Goal: Obtain resource: Obtain resource

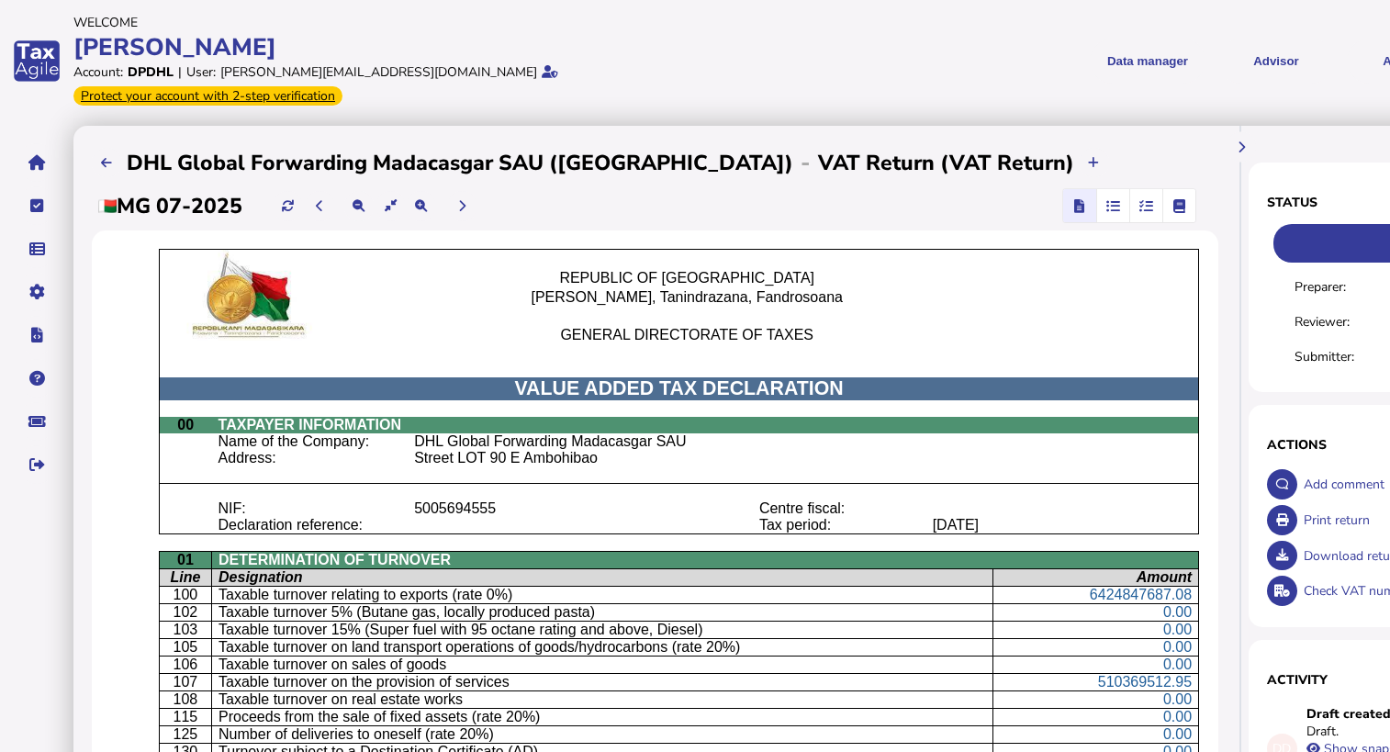
scroll to position [0, 191]
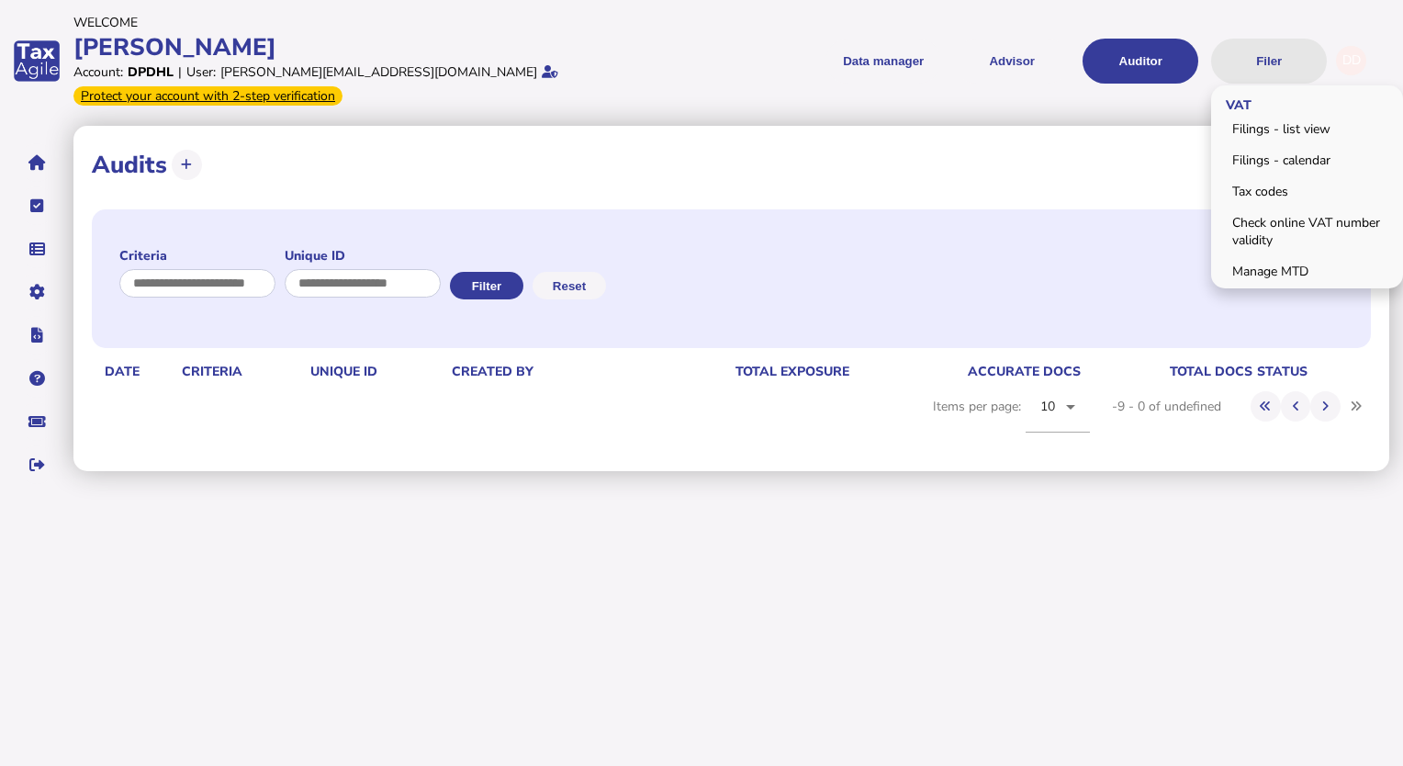
click at [1273, 54] on button "Filer" at bounding box center [1269, 61] width 116 height 45
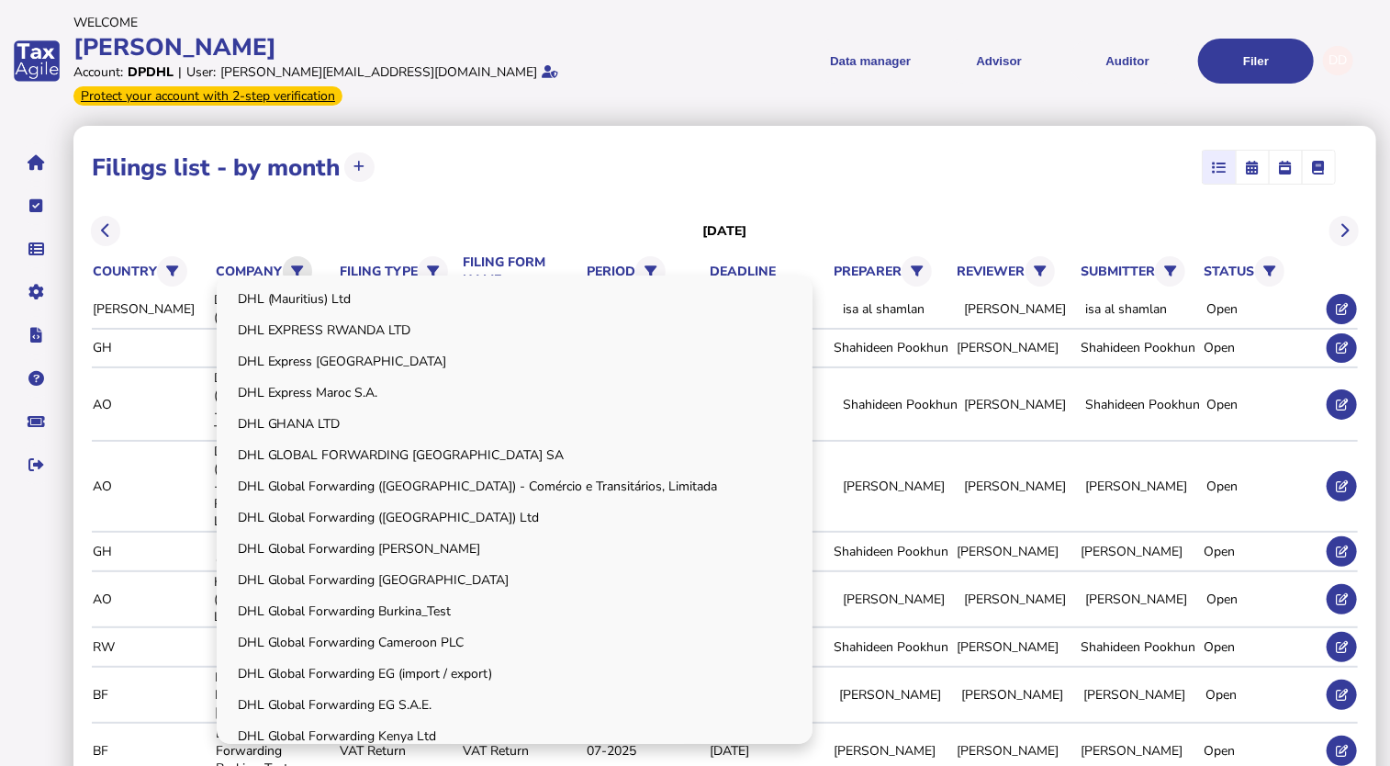
click at [297, 265] on icon at bounding box center [297, 271] width 12 height 12
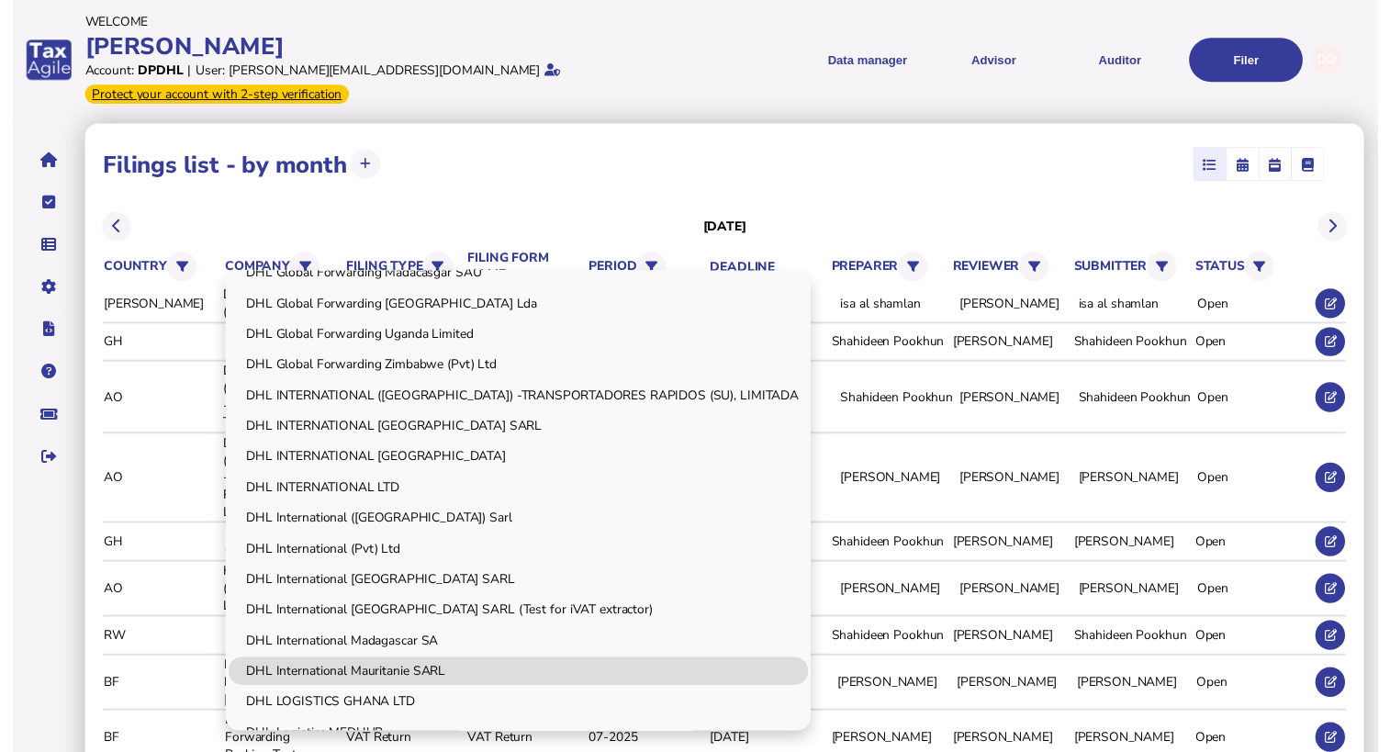
scroll to position [306, 0]
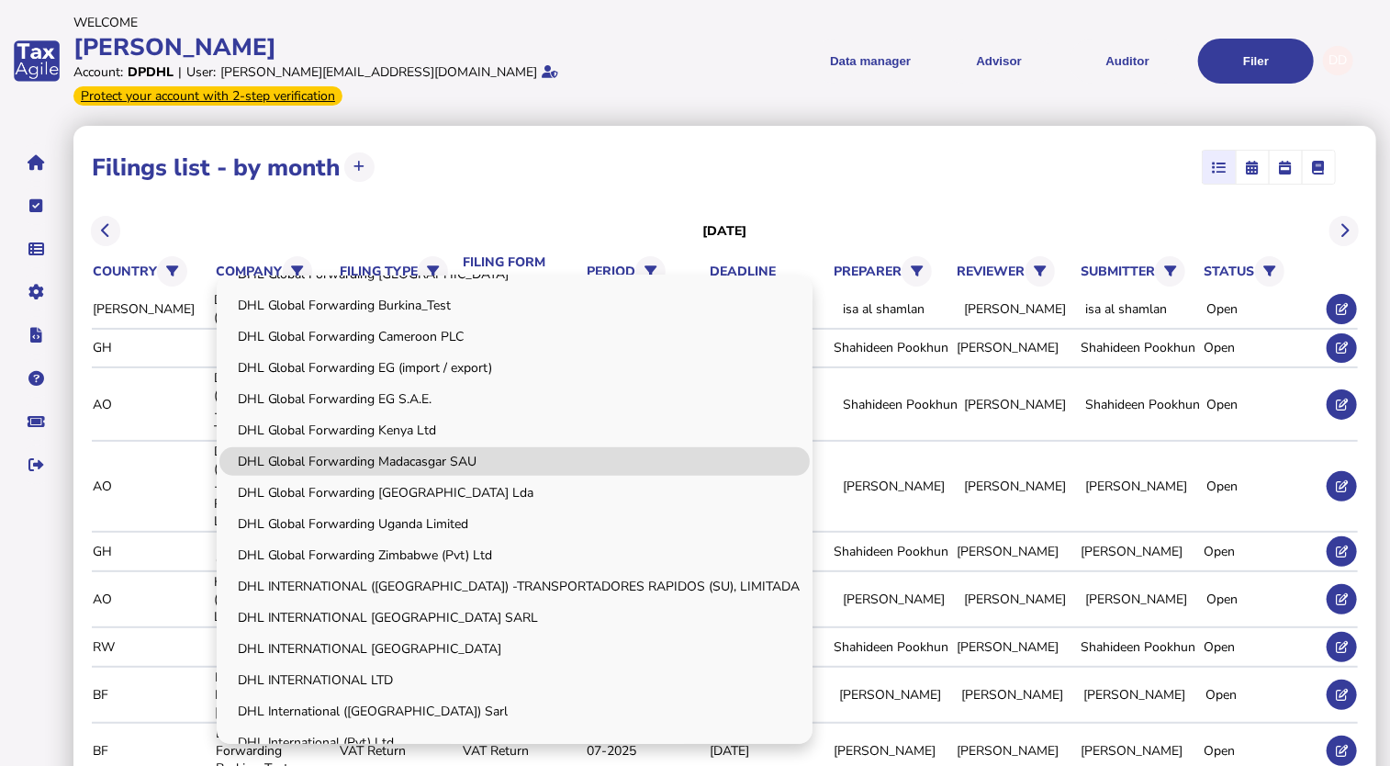
click at [445, 447] on link "DHL Global Forwarding Madacasgar SAU" at bounding box center [514, 461] width 590 height 28
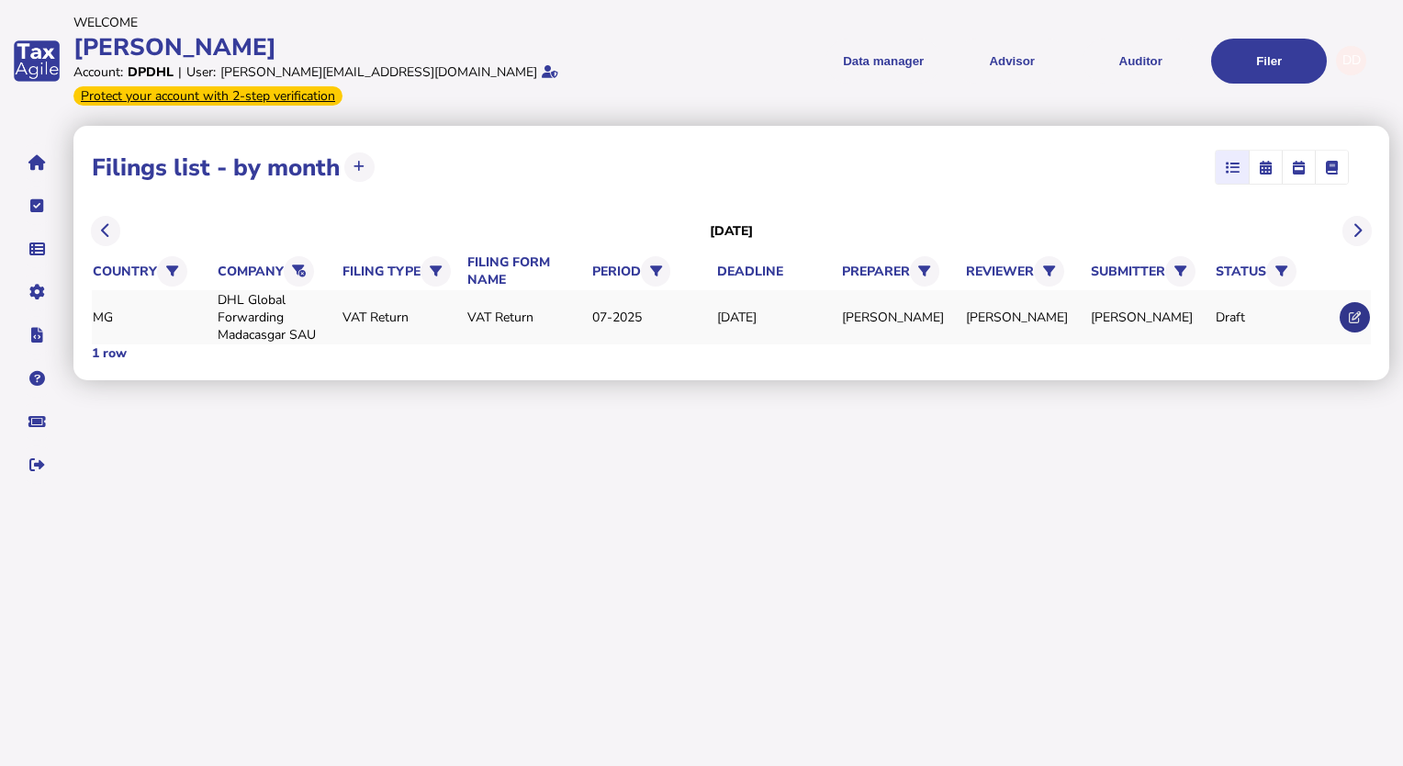
click at [1352, 311] on icon at bounding box center [1355, 317] width 12 height 12
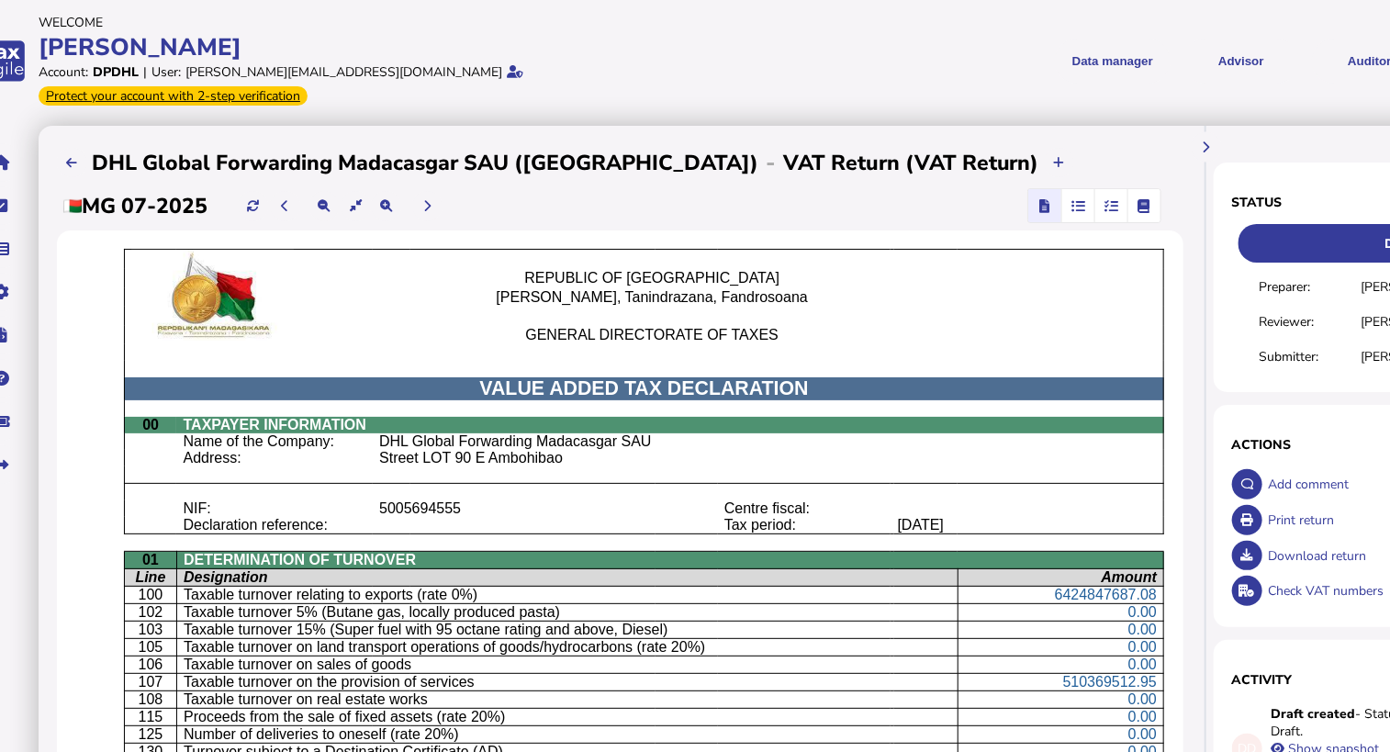
scroll to position [0, 18]
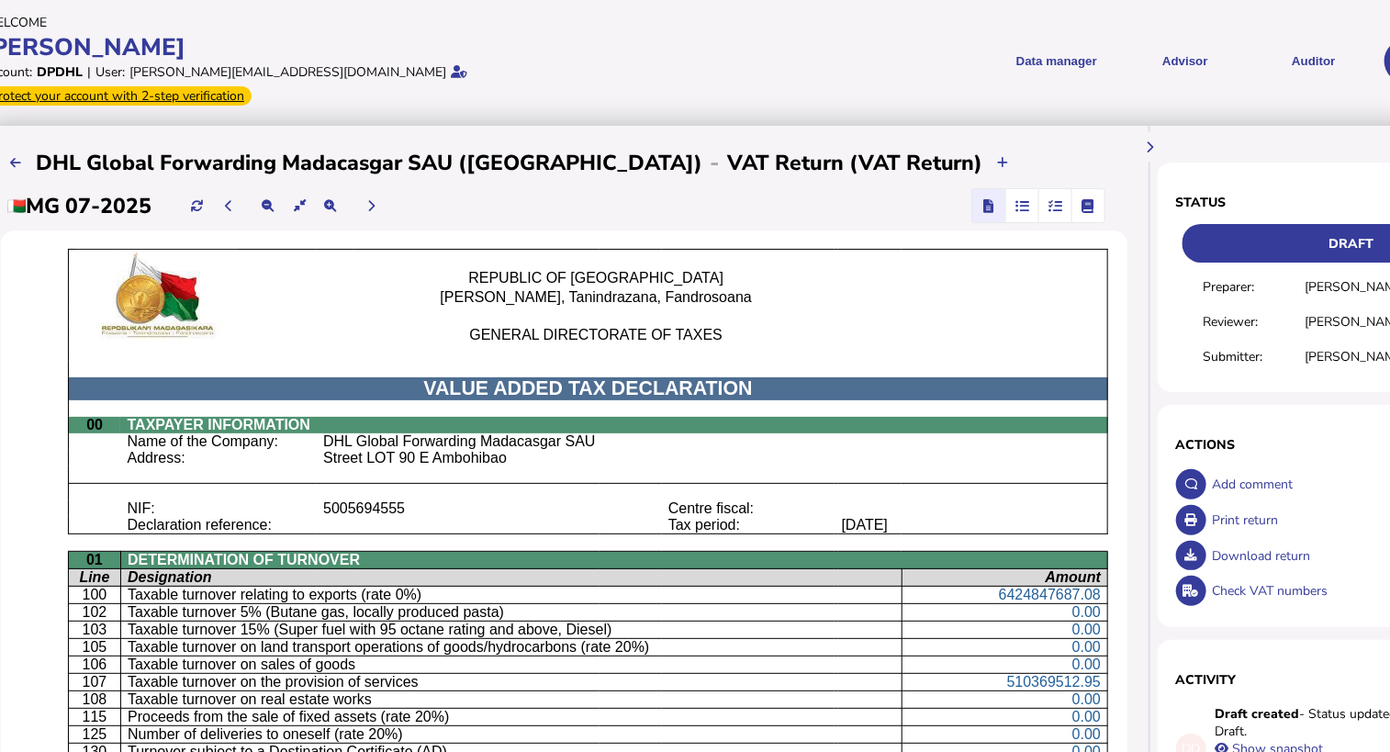
scroll to position [0, 123]
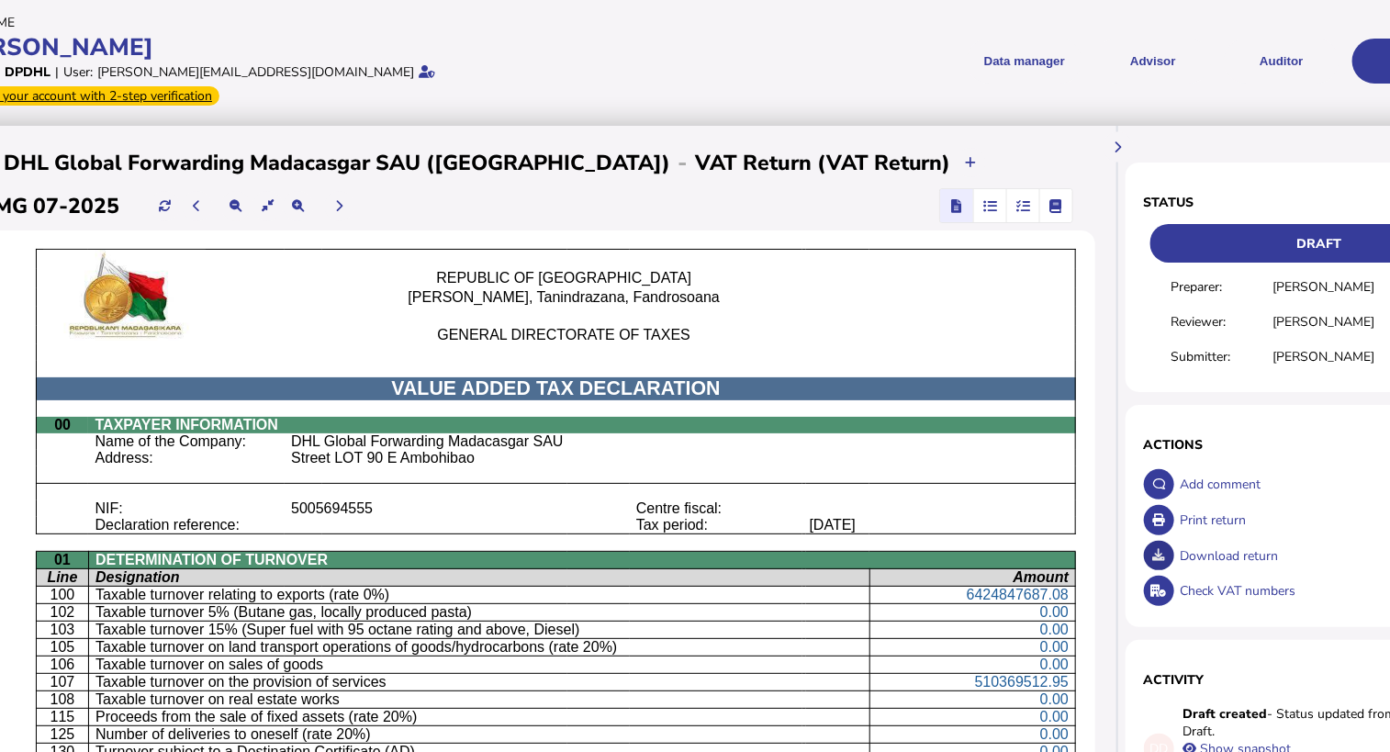
click at [1161, 549] on icon at bounding box center [1159, 555] width 12 height 12
click at [1223, 502] on div "Print return" at bounding box center [1336, 520] width 320 height 36
click at [1234, 502] on div "Print return" at bounding box center [1336, 520] width 320 height 36
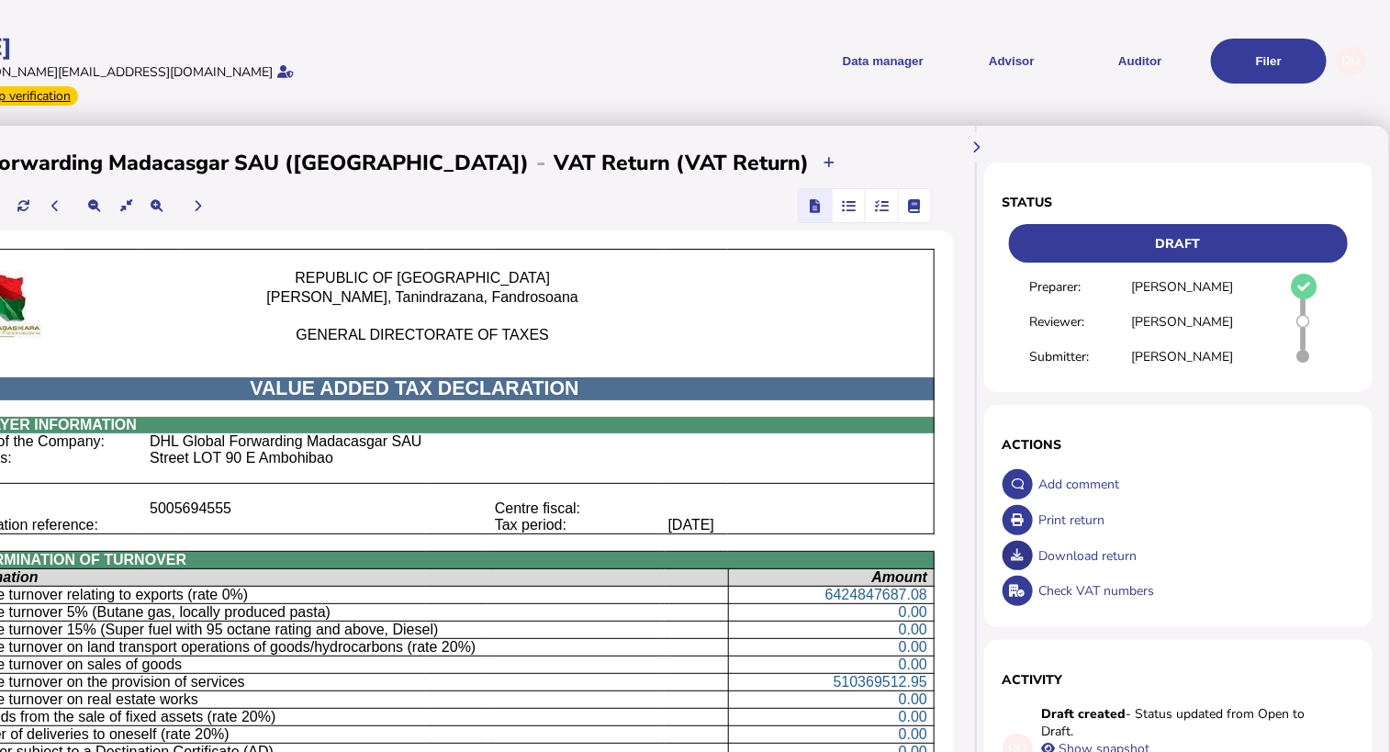
click at [1017, 549] on icon at bounding box center [1018, 555] width 12 height 12
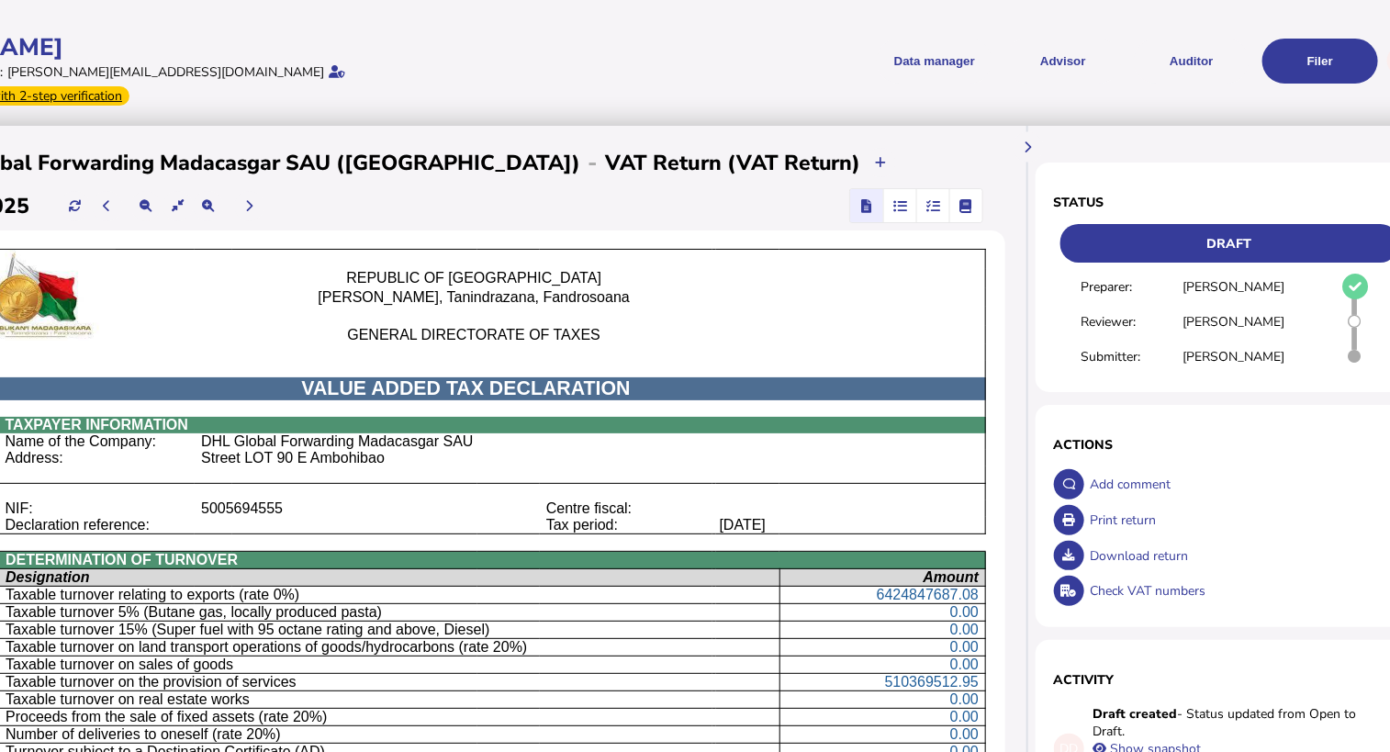
scroll to position [0, 311]
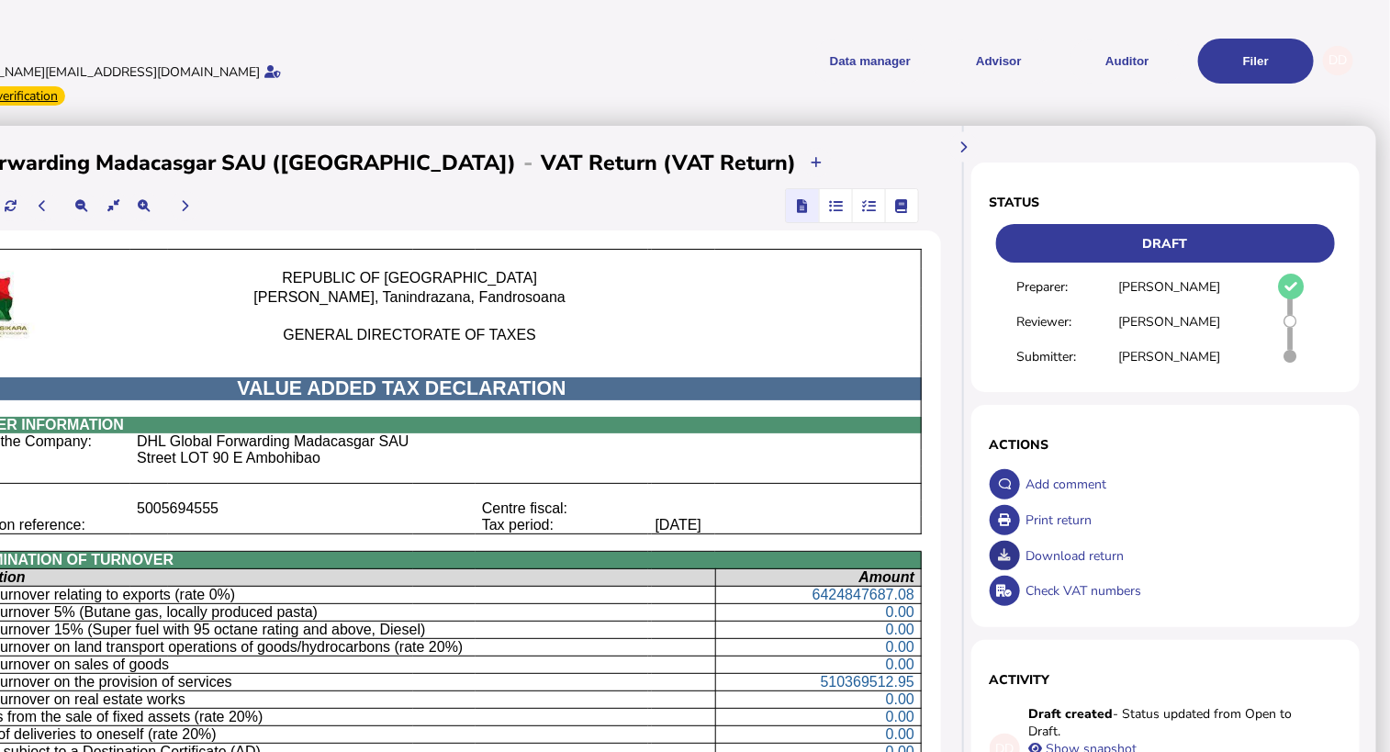
click at [999, 549] on icon at bounding box center [1005, 555] width 12 height 12
click at [999, 514] on icon at bounding box center [1005, 520] width 12 height 12
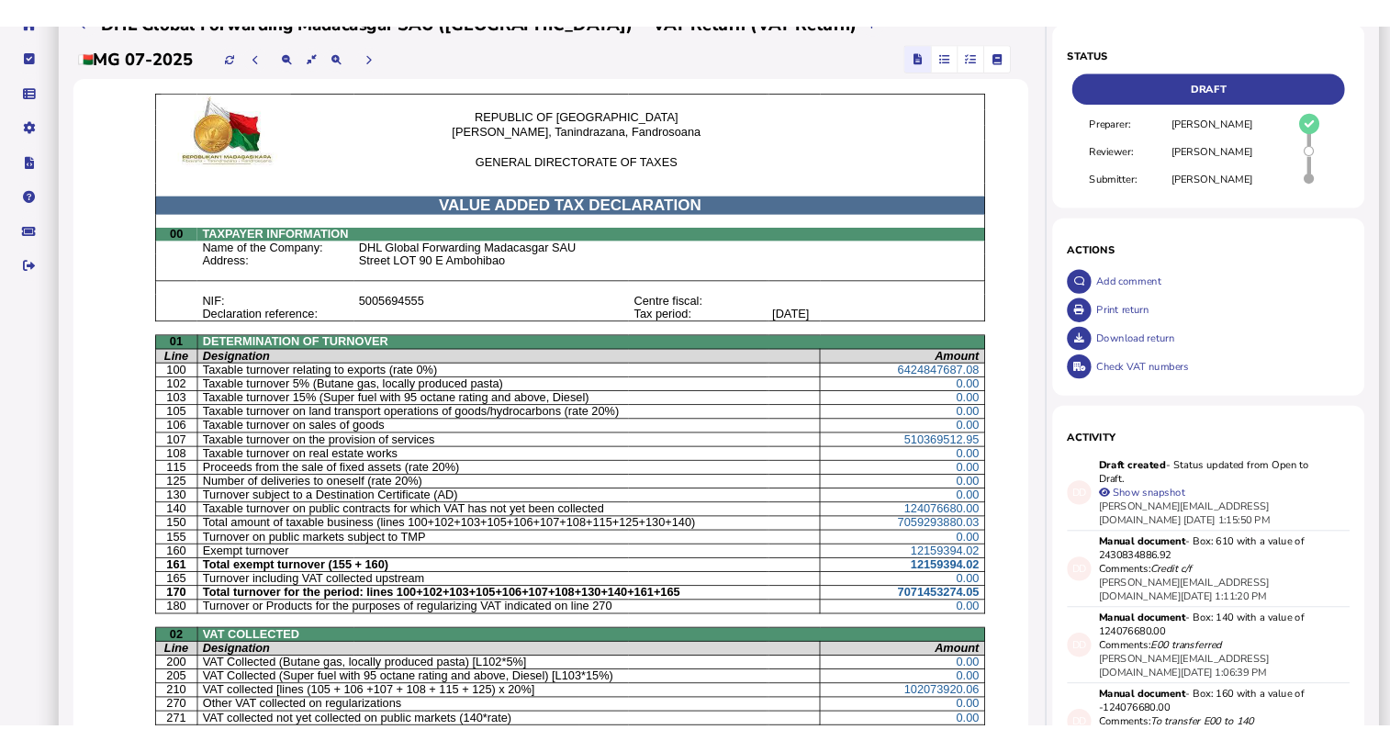
scroll to position [0, 0]
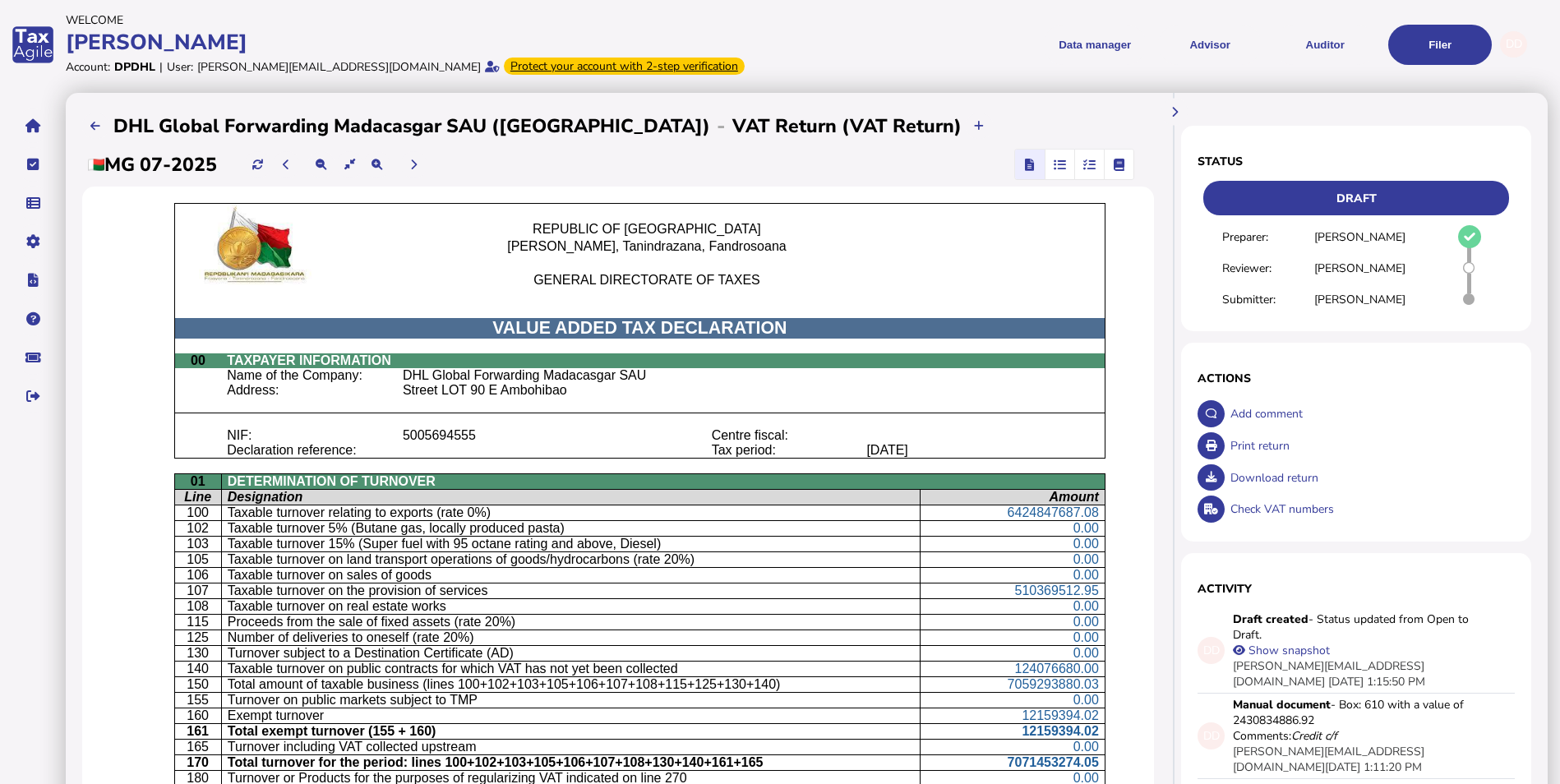
click at [1240, 447] on div "Print return" at bounding box center [1370, 446] width 288 height 32
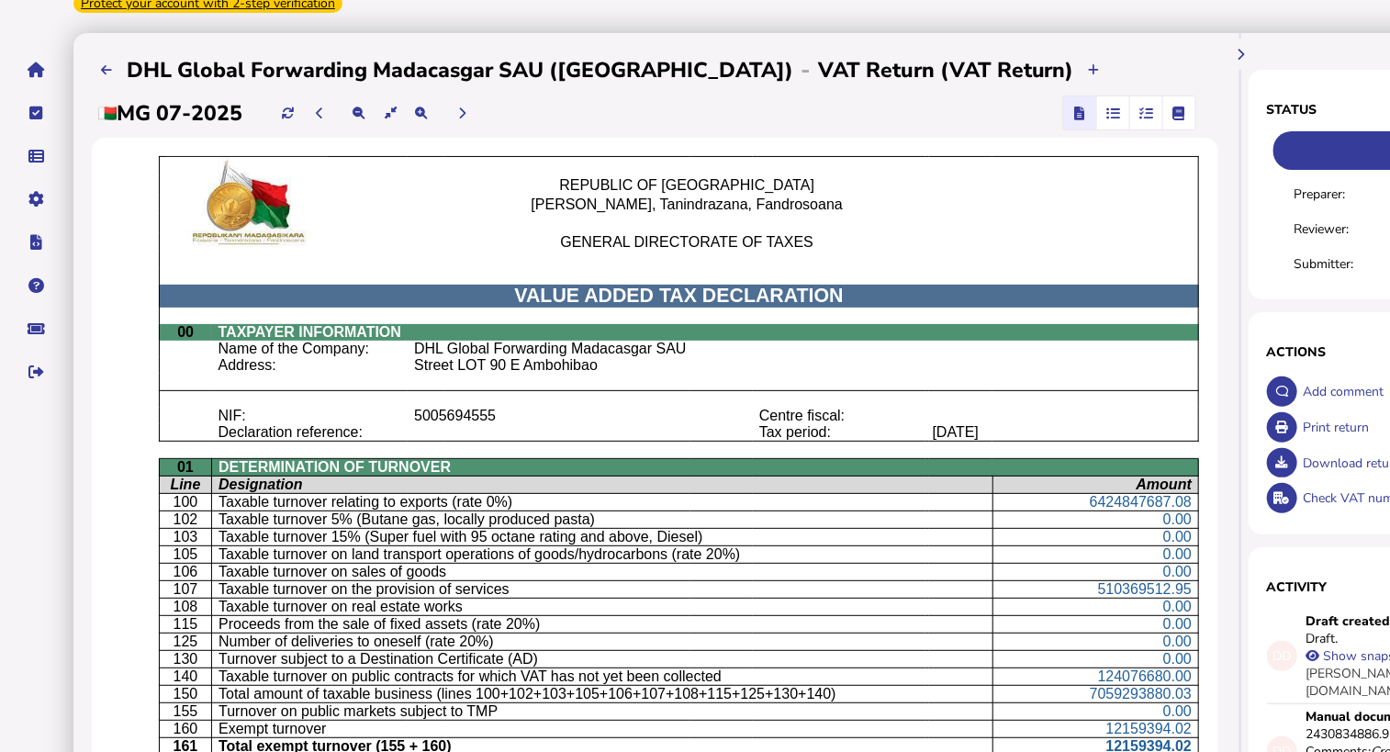
scroll to position [184, 0]
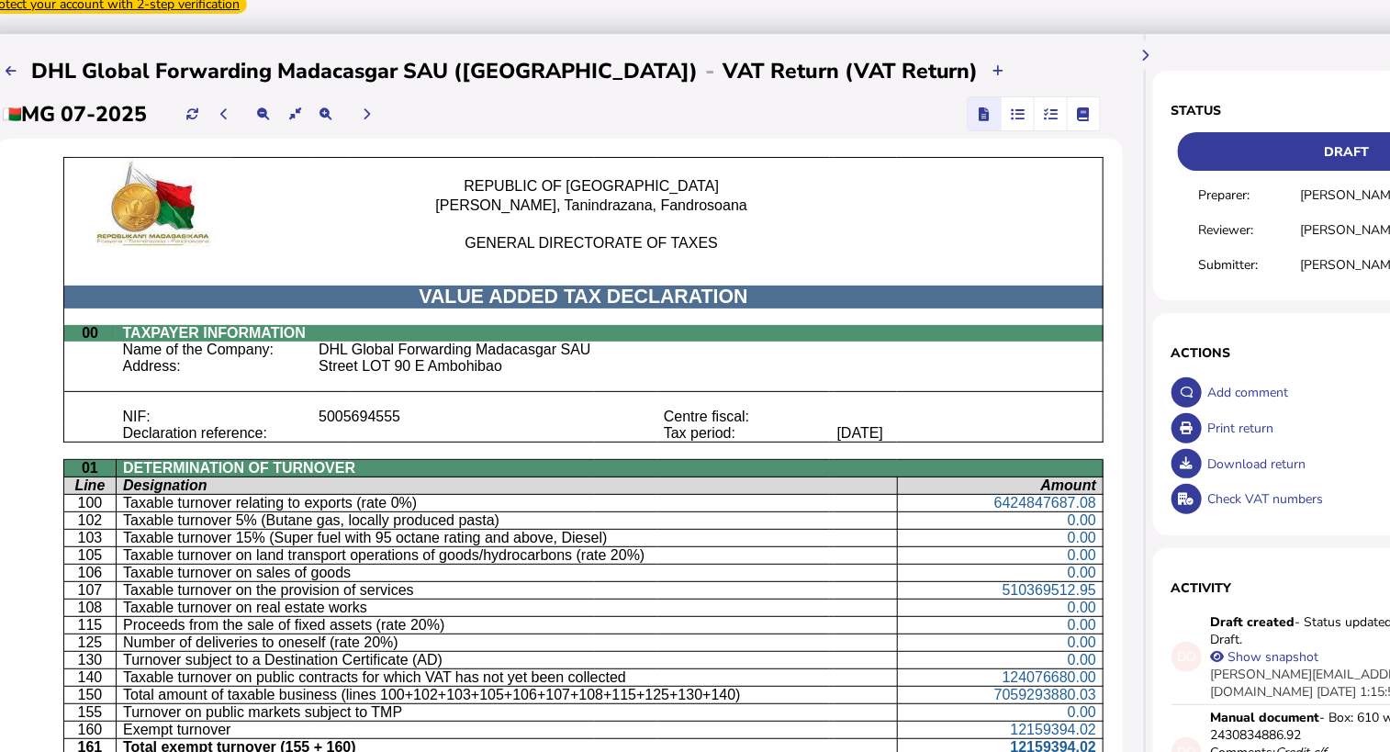
scroll to position [92, 76]
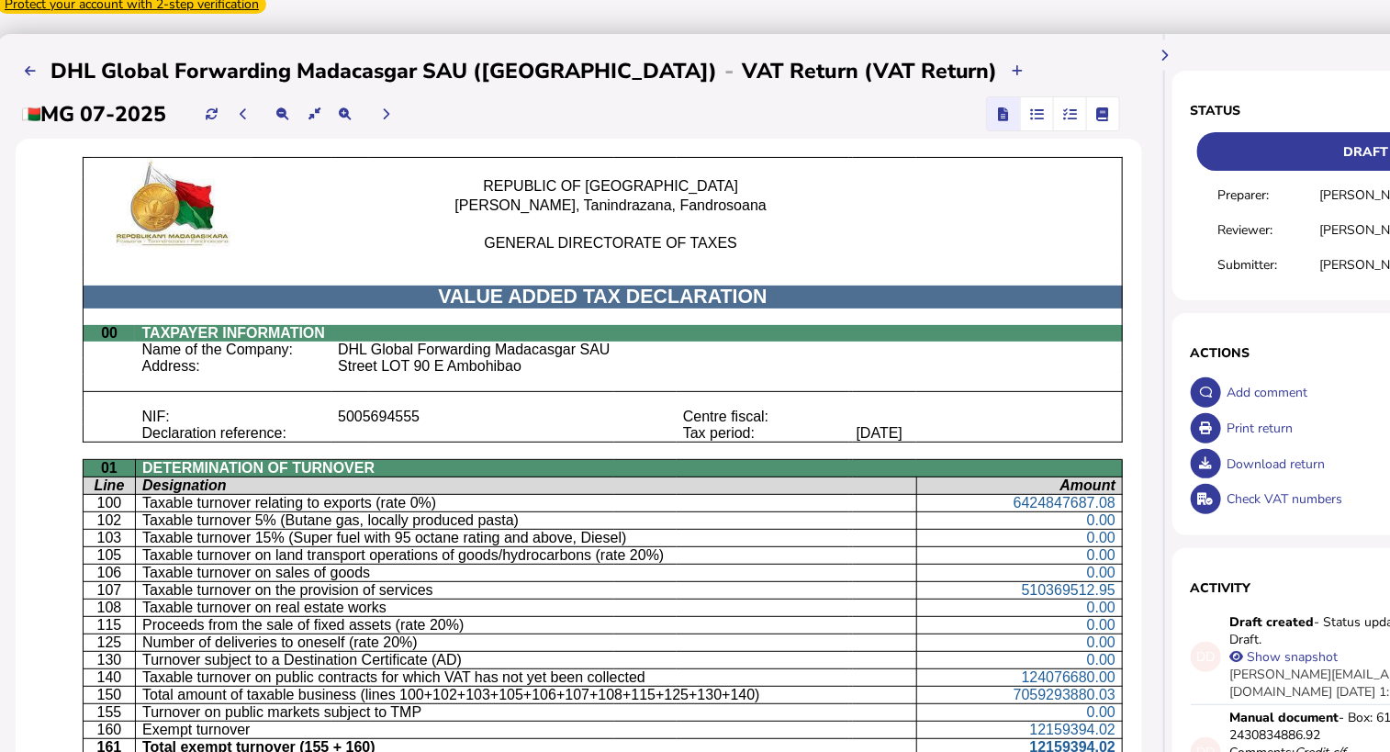
click at [1312, 446] on div "Download return" at bounding box center [1383, 464] width 320 height 36
click at [1204, 457] on icon at bounding box center [1206, 463] width 12 height 12
click at [1216, 413] on button at bounding box center [1206, 428] width 30 height 30
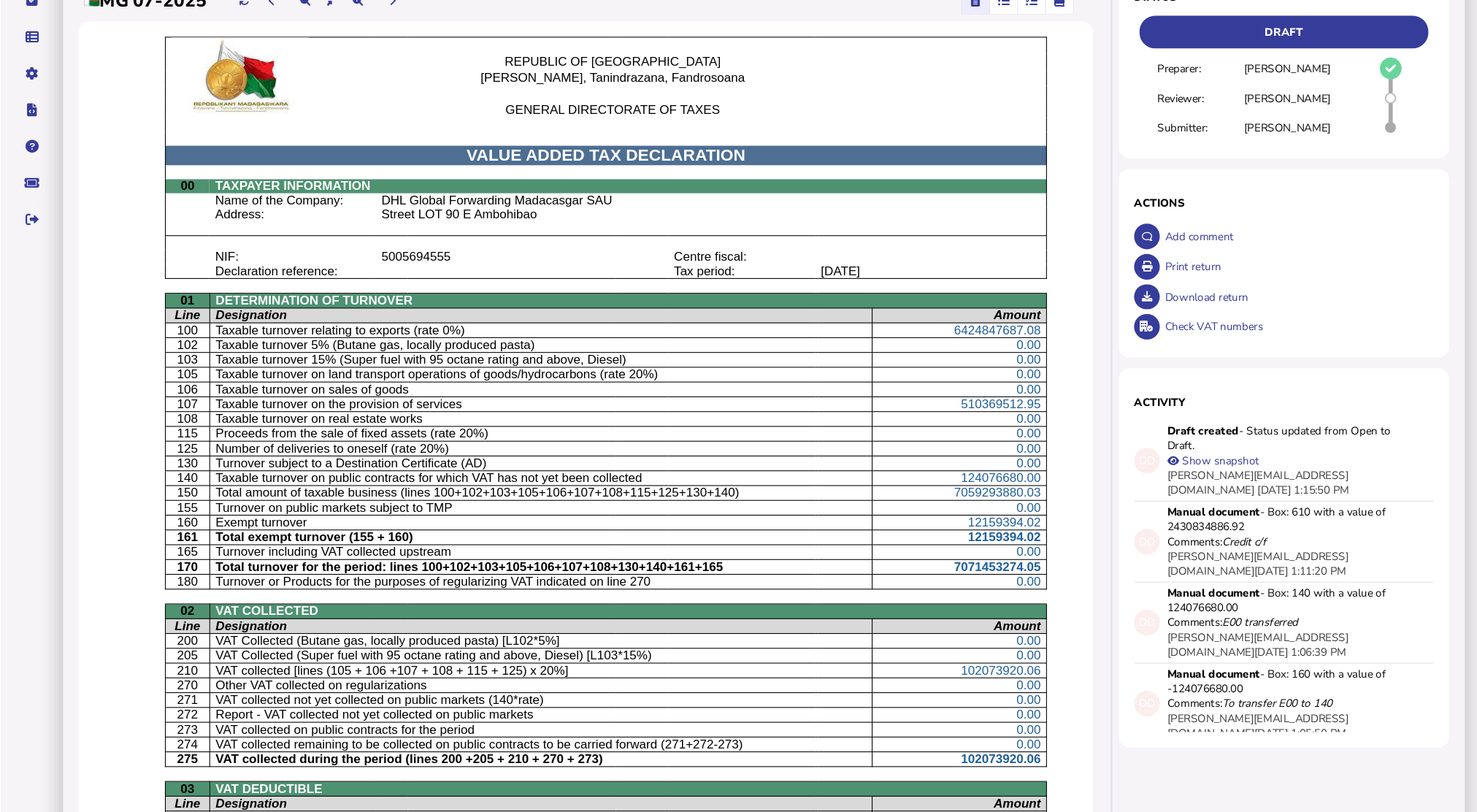
scroll to position [146, 0]
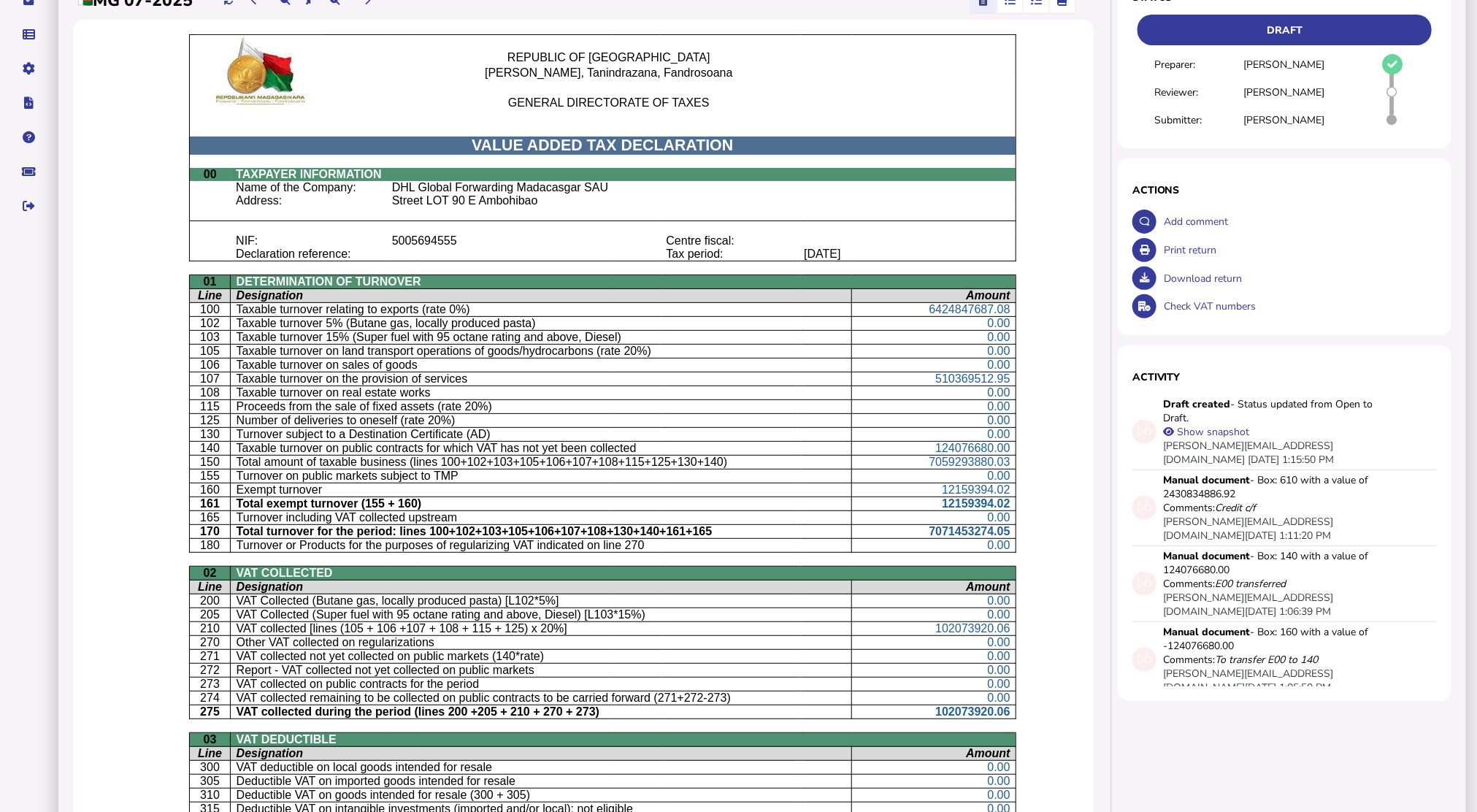
drag, startPoint x: 1062, startPoint y: 5, endPoint x: 87, endPoint y: 469, distance: 1079.8
click at [90, 469] on div "REPUBLIC OF MADAGASCAR Fitiavana, Tanindrazana, Fandrosoana GENERAL DIRECTORATE…" at bounding box center [584, 752] width 1021 height 1465
click at [1115, 247] on div "Print return" at bounding box center [1299, 251] width 277 height 29
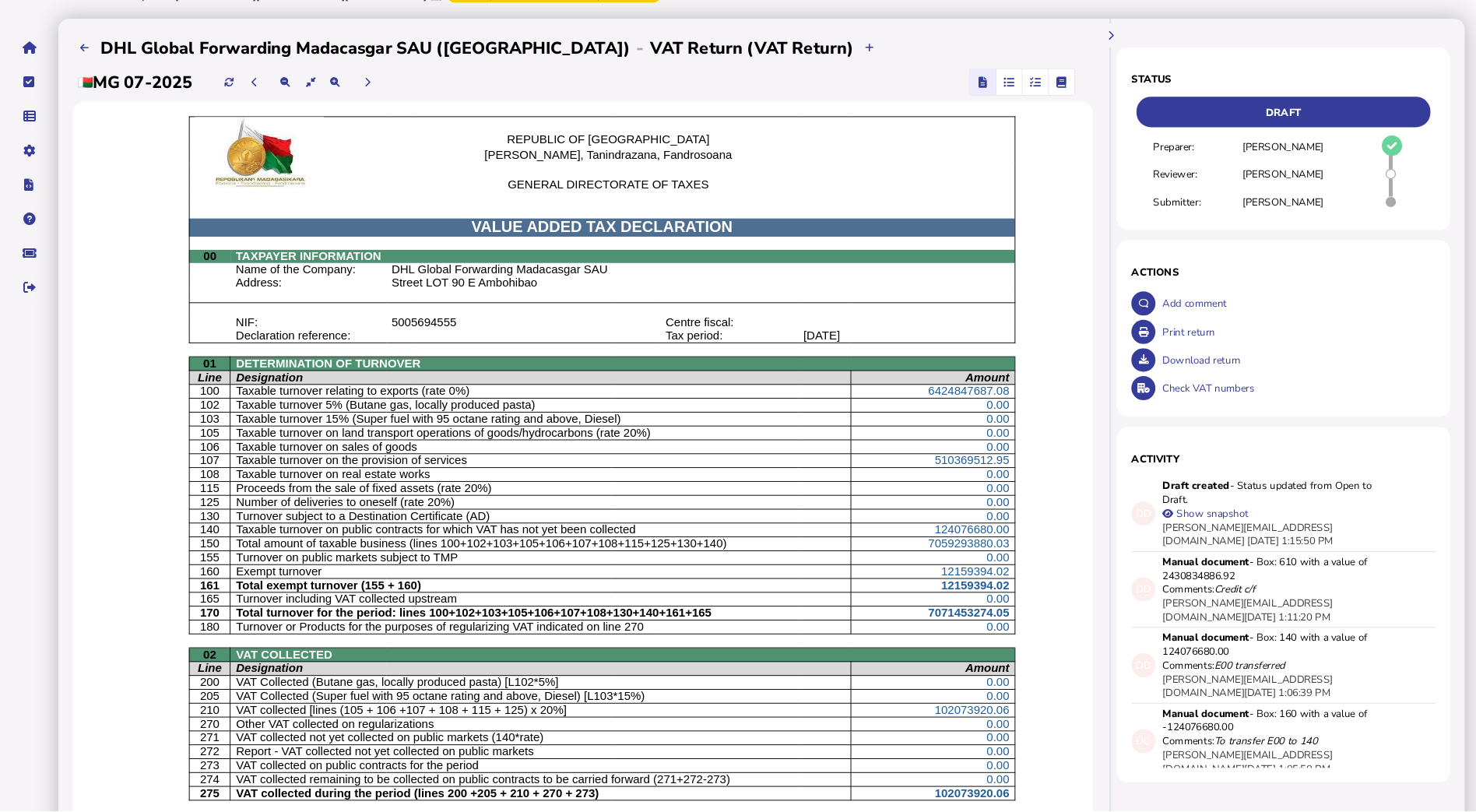
scroll to position [0, 0]
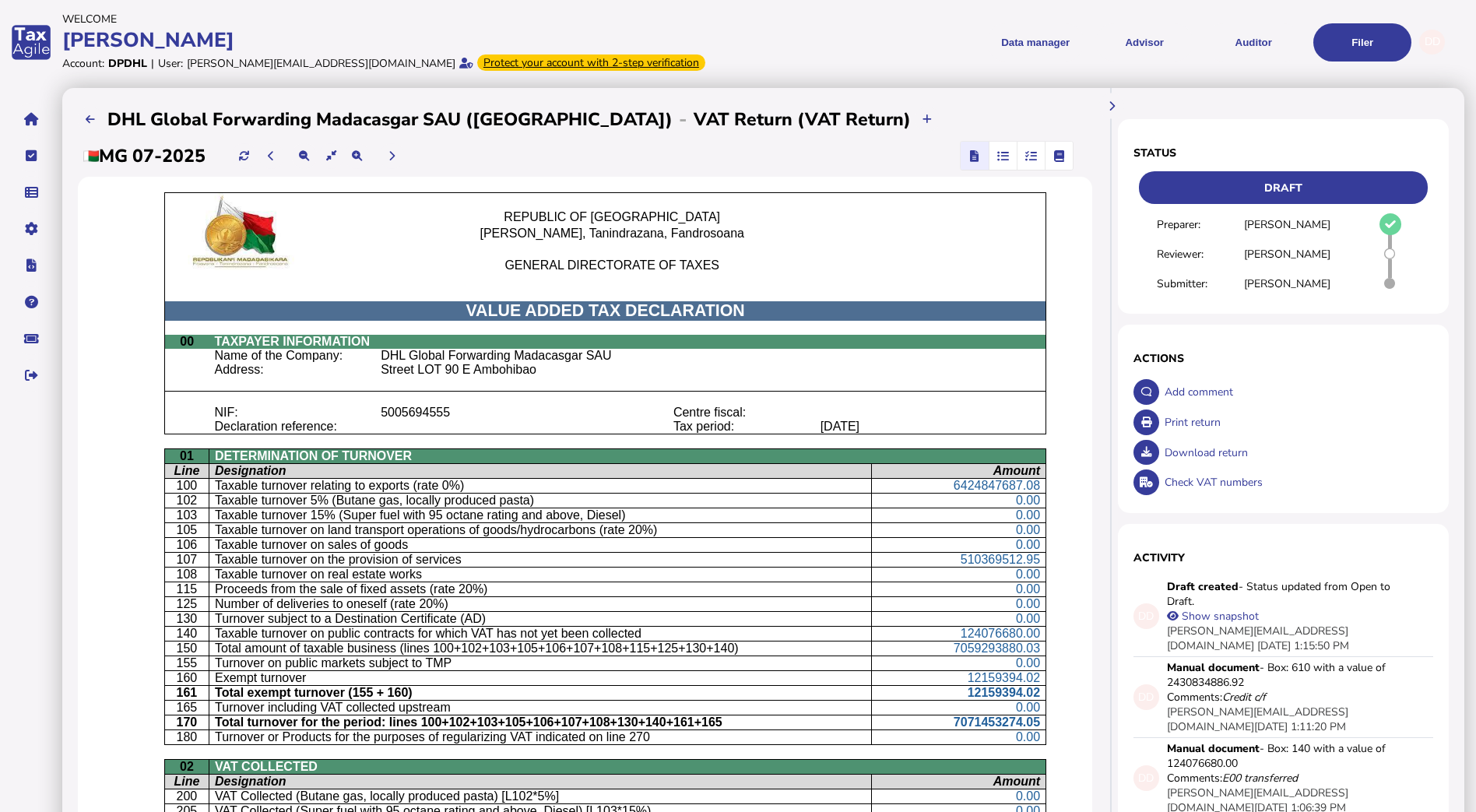
drag, startPoint x: 1483, startPoint y: 3, endPoint x: 126, endPoint y: 532, distance: 1456.5
drag, startPoint x: 2353, startPoint y: 0, endPoint x: 70, endPoint y: 535, distance: 2344.8
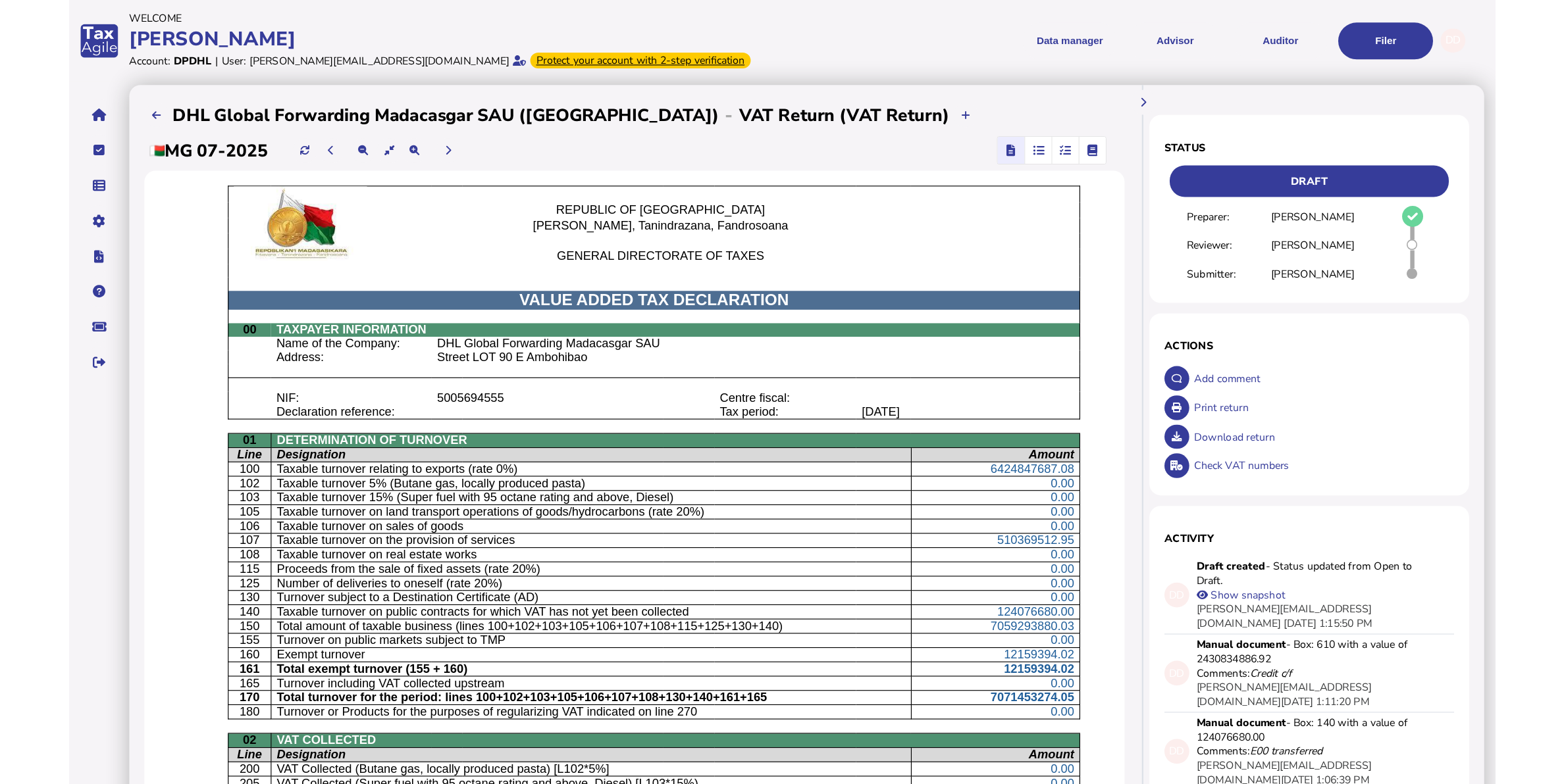
scroll to position [82, 0]
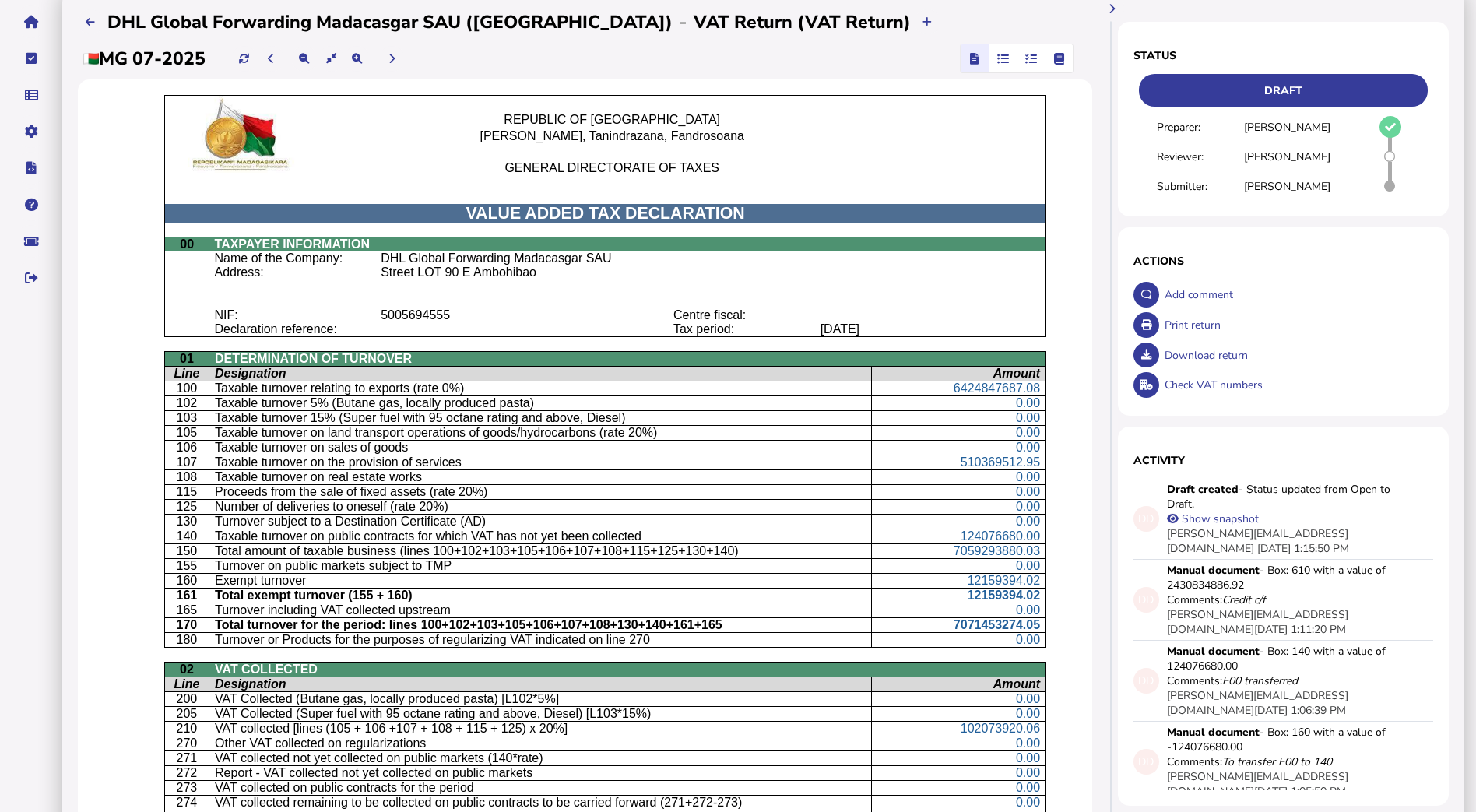
click at [1176, 321] on div "Print return" at bounding box center [1296, 325] width 272 height 31
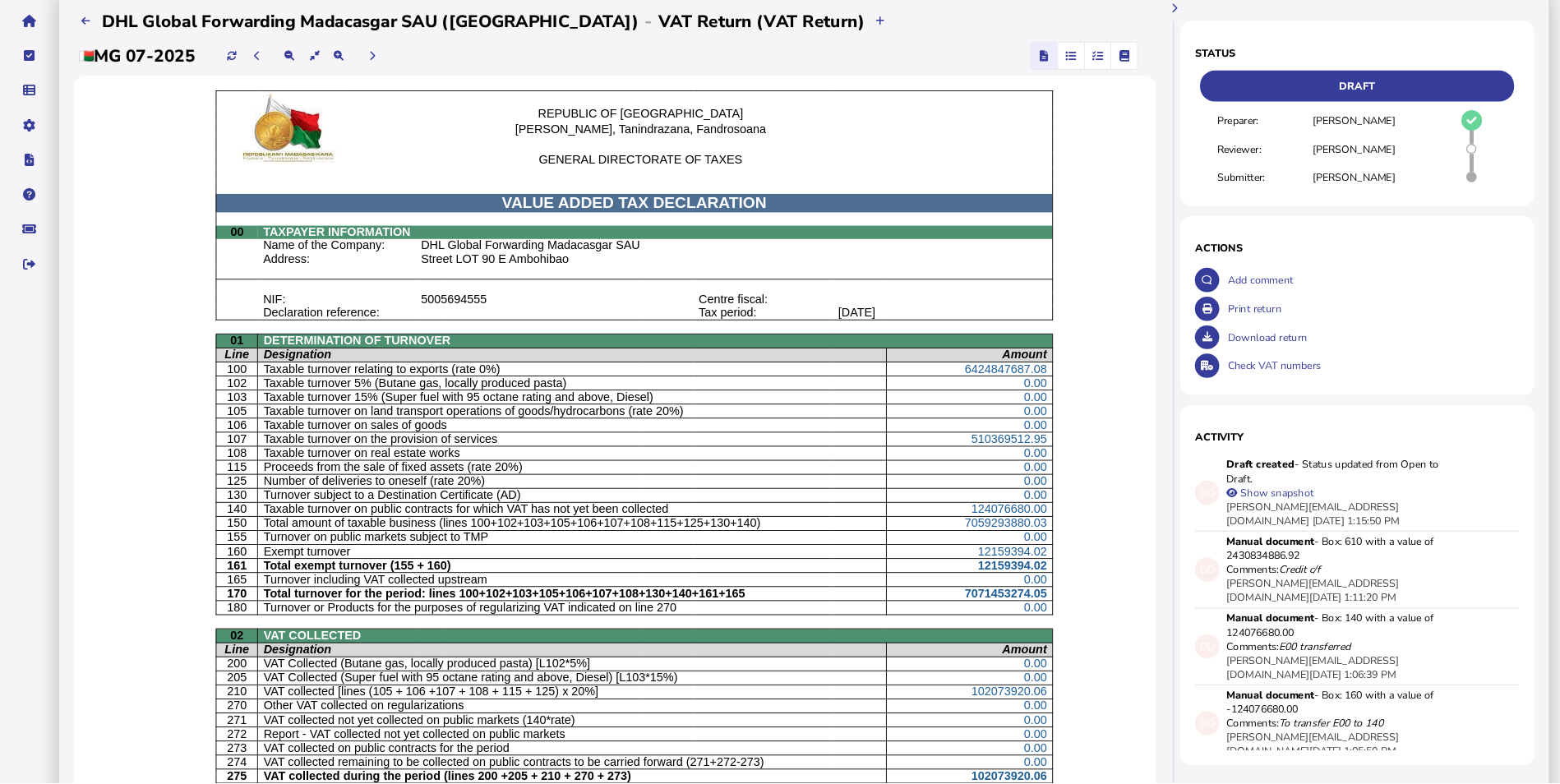
scroll to position [104, 0]
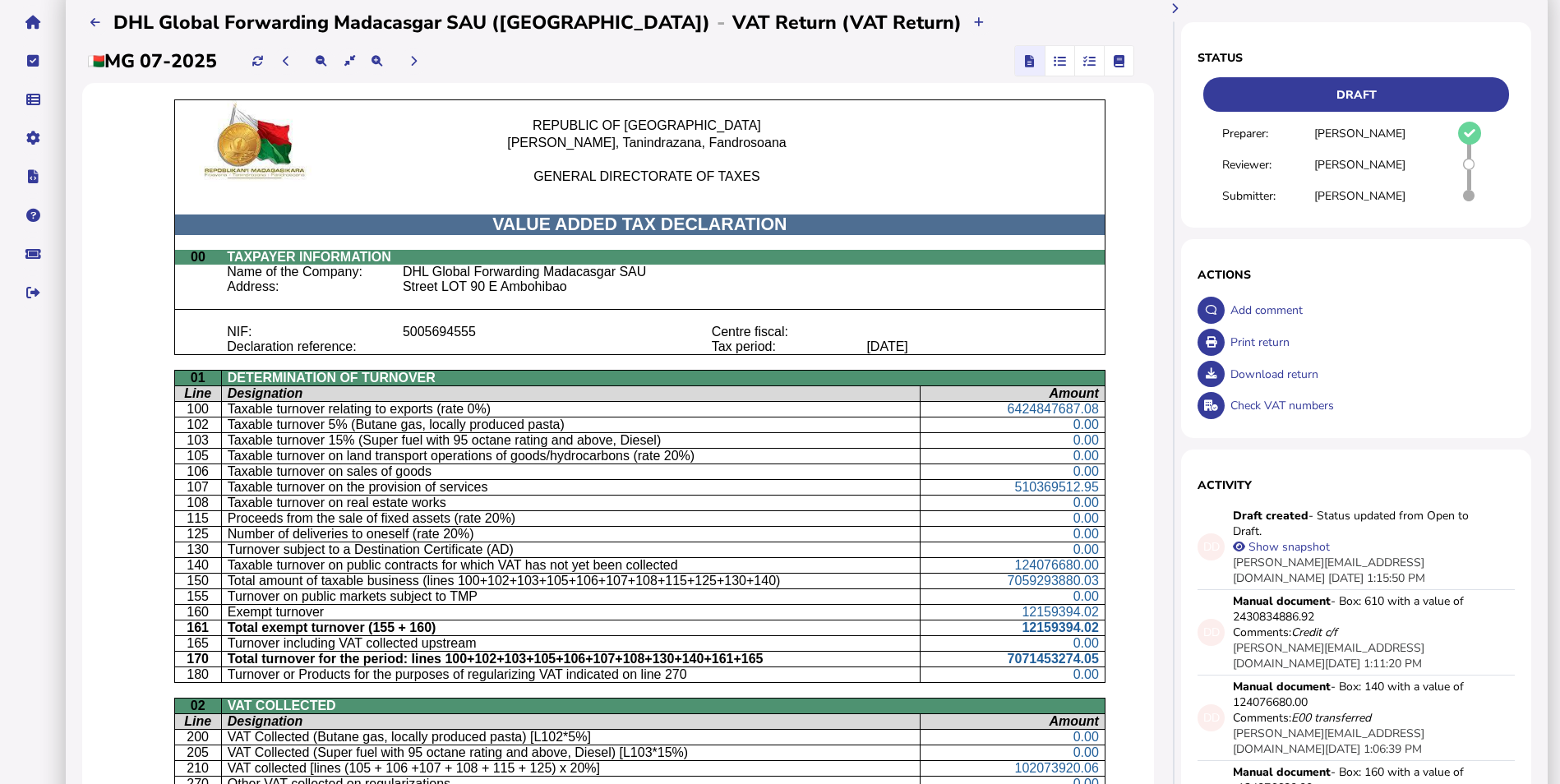
drag, startPoint x: 1821, startPoint y: 0, endPoint x: 90, endPoint y: 434, distance: 1784.6
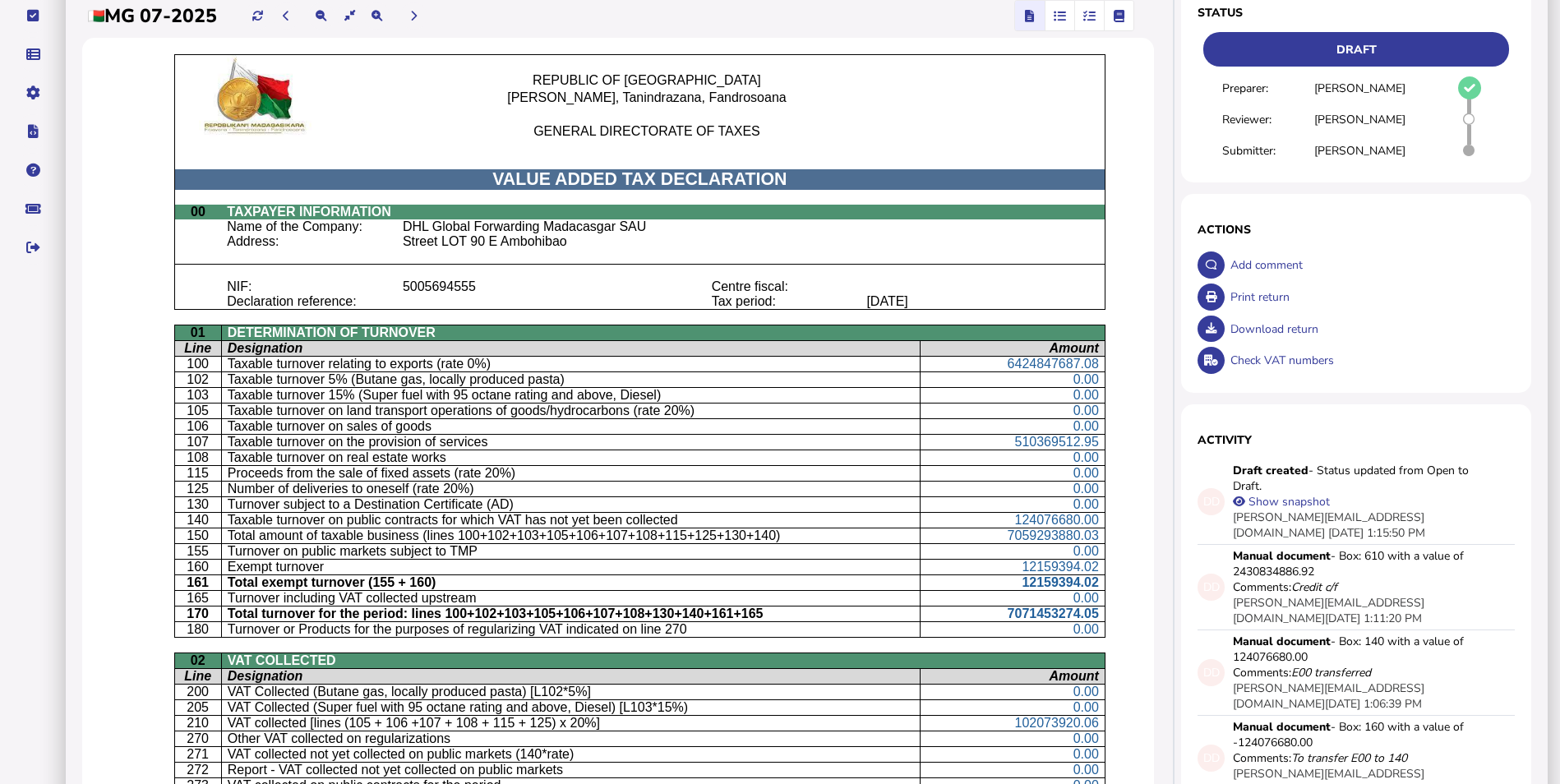
scroll to position [0, 0]
